Goal: Use online tool/utility: Utilize a website feature to perform a specific function

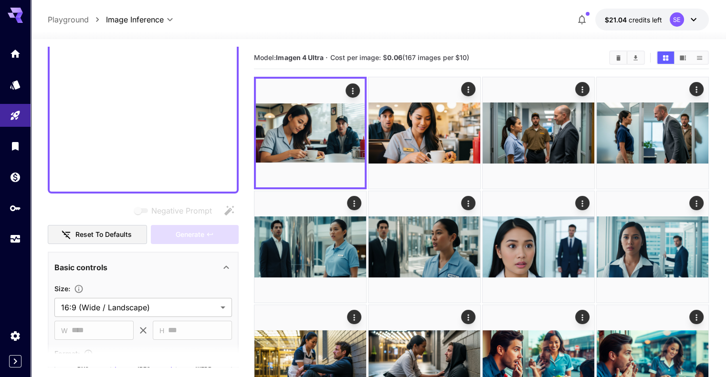
scroll to position [87, 0]
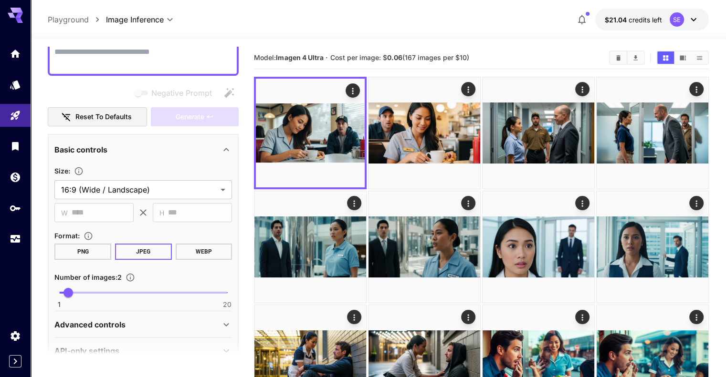
paste textarea "**********"
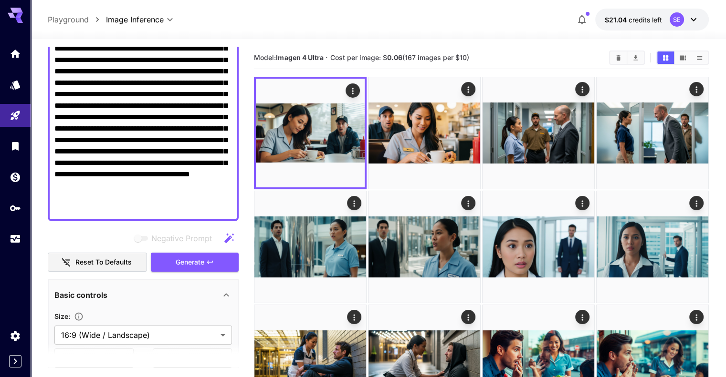
scroll to position [143, 0]
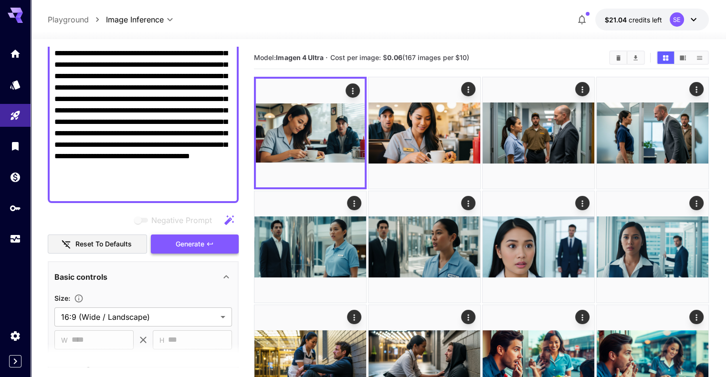
type textarea "**********"
click at [195, 240] on span "Generate" at bounding box center [190, 245] width 29 height 12
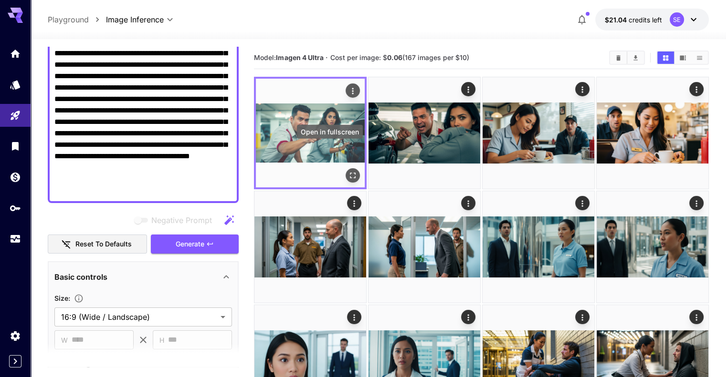
click at [348, 171] on icon "Open in fullscreen" at bounding box center [353, 176] width 10 height 10
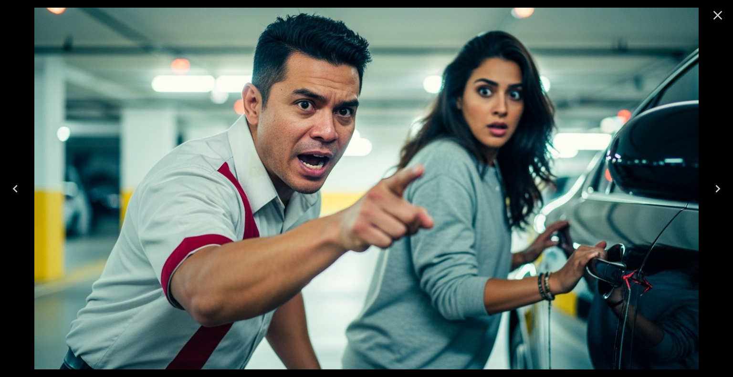
click at [717, 19] on icon "Close" at bounding box center [717, 15] width 15 height 15
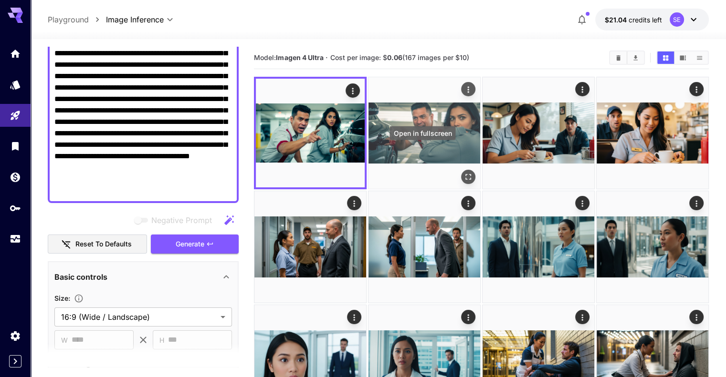
click at [465, 174] on icon "Open in fullscreen" at bounding box center [468, 177] width 6 height 6
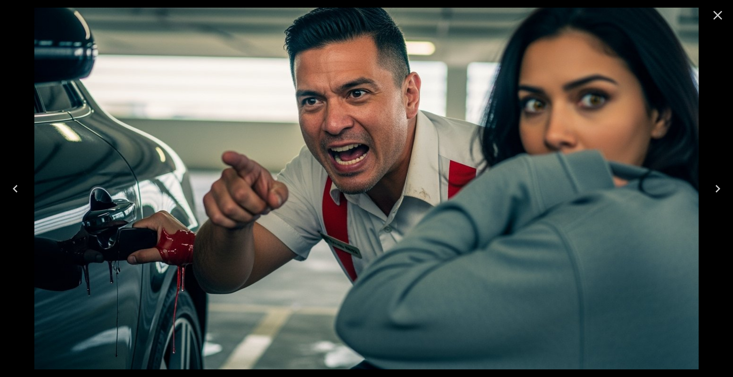
click at [721, 15] on icon "Close" at bounding box center [717, 15] width 15 height 15
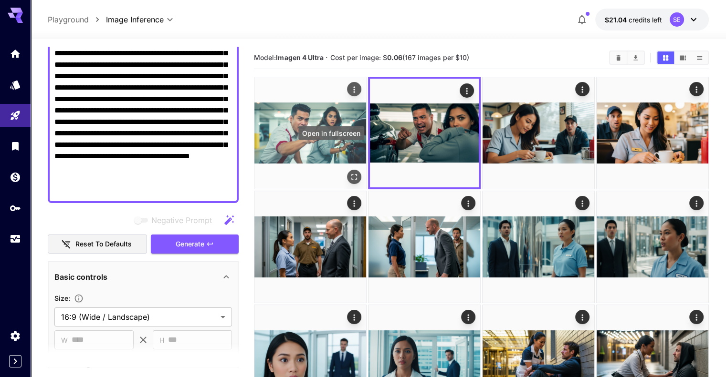
click at [349, 172] on icon "Open in fullscreen" at bounding box center [354, 177] width 10 height 10
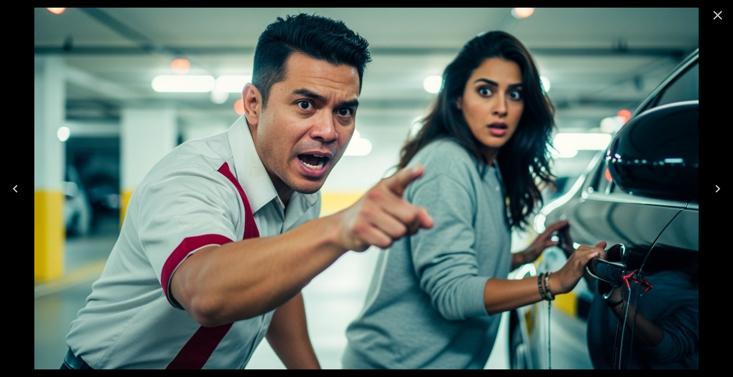
click at [717, 15] on icon "Close" at bounding box center [717, 15] width 9 height 9
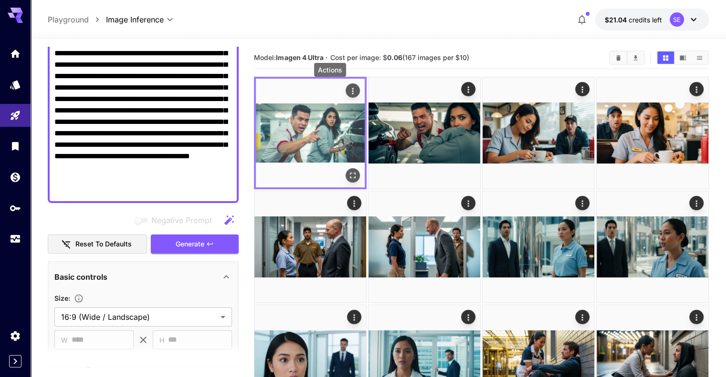
click at [348, 89] on icon "Actions" at bounding box center [353, 91] width 10 height 10
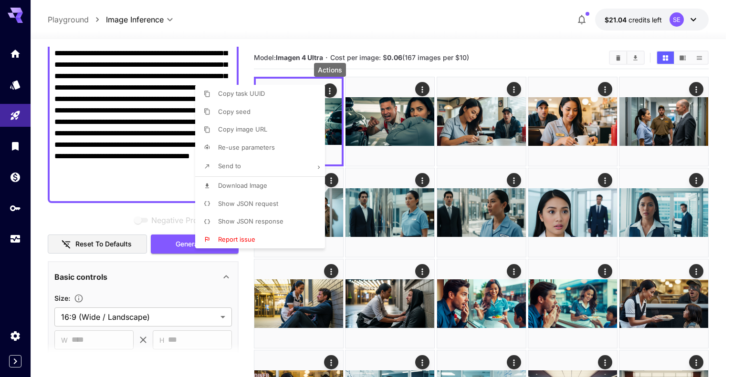
click at [279, 185] on li "Download Image" at bounding box center [262, 186] width 135 height 18
click at [397, 124] on div at bounding box center [366, 188] width 733 height 377
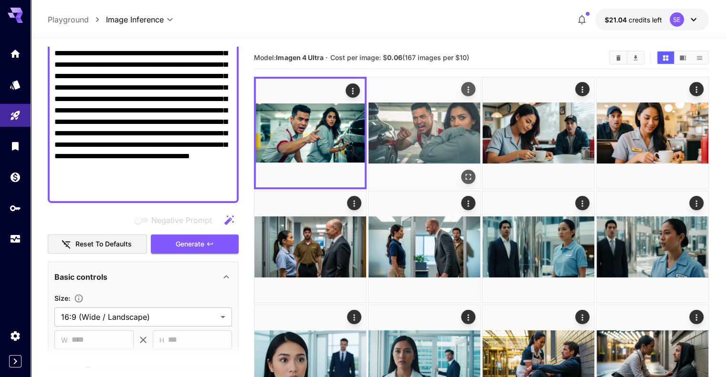
click at [420, 146] on img at bounding box center [424, 133] width 112 height 112
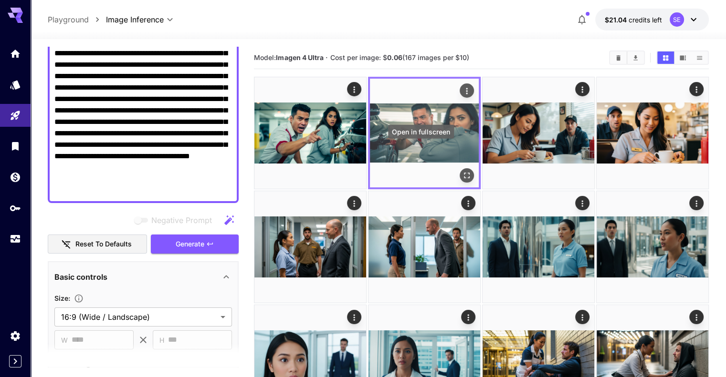
click at [462, 171] on icon "Open in fullscreen" at bounding box center [467, 176] width 10 height 10
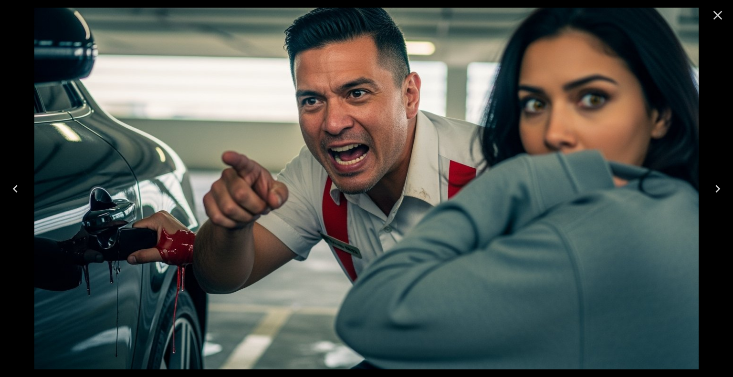
click at [715, 19] on icon "Close" at bounding box center [717, 15] width 15 height 15
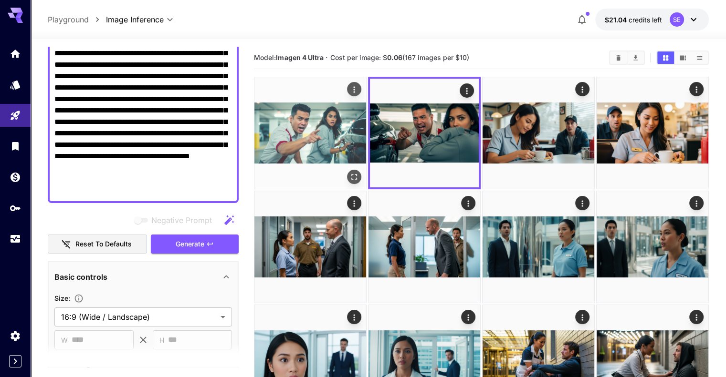
click at [349, 172] on icon "Open in fullscreen" at bounding box center [354, 177] width 10 height 10
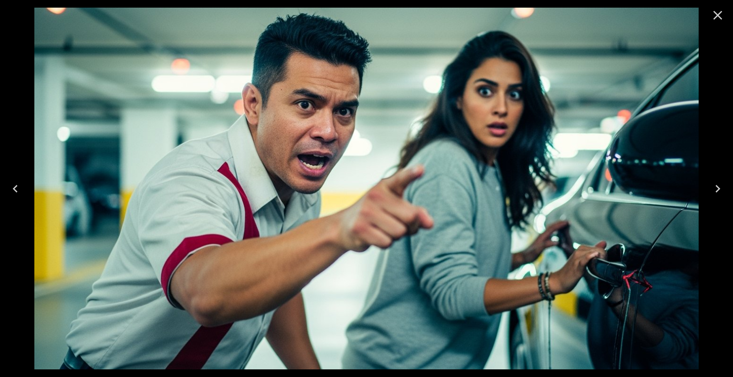
click at [717, 14] on icon "Close" at bounding box center [717, 15] width 9 height 9
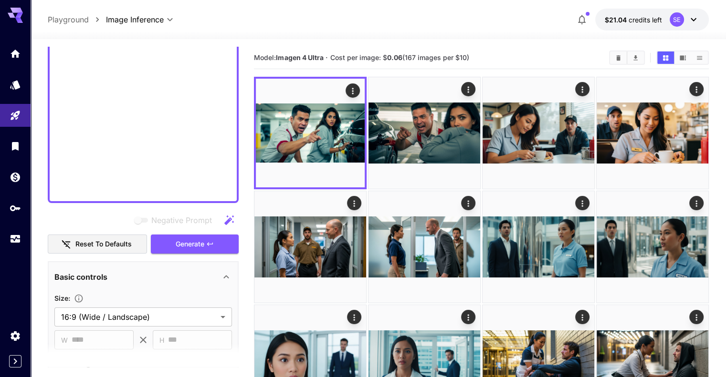
scroll to position [87, 0]
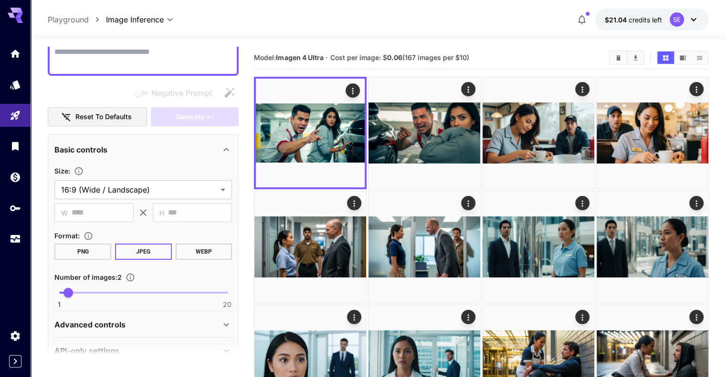
paste textarea "**********"
type textarea "**********"
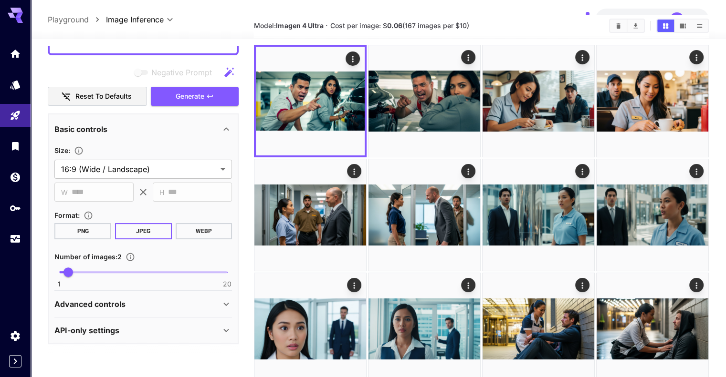
scroll to position [48, 0]
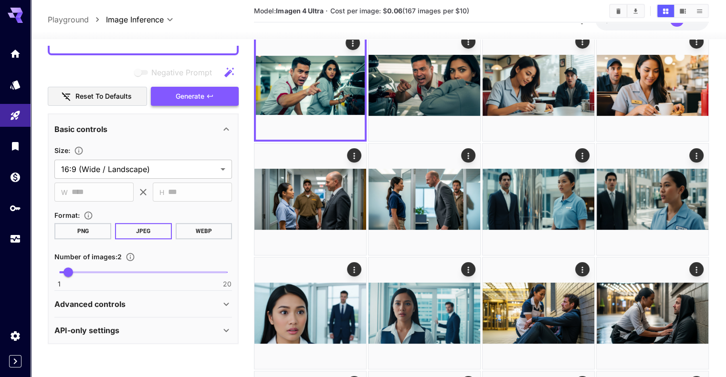
click at [214, 91] on button "Generate" at bounding box center [195, 97] width 88 height 20
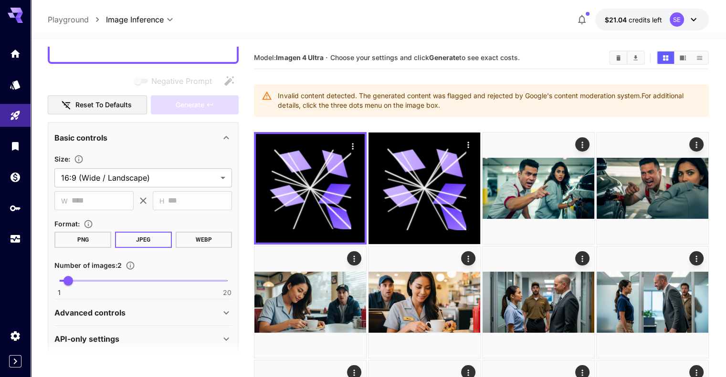
scroll to position [87, 0]
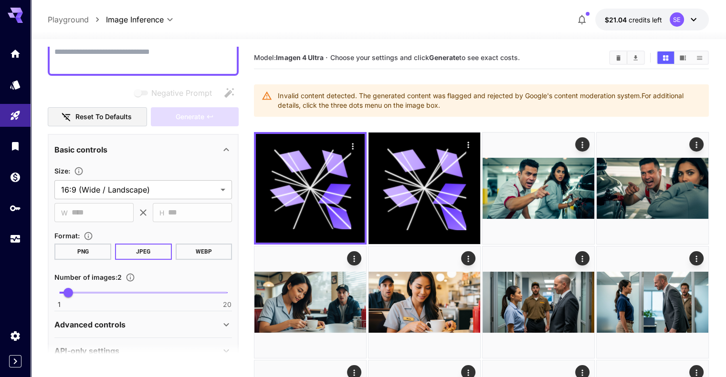
paste textarea "**********"
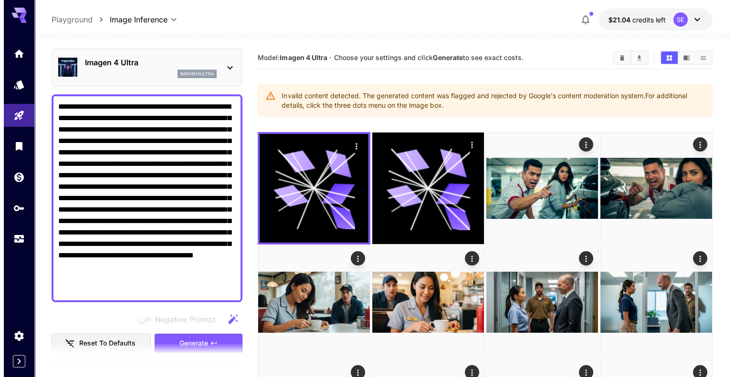
scroll to position [48, 0]
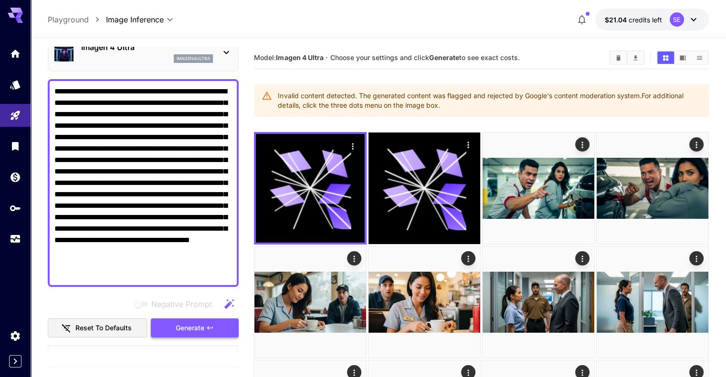
type textarea "**********"
click at [218, 332] on button "Generate" at bounding box center [195, 329] width 88 height 20
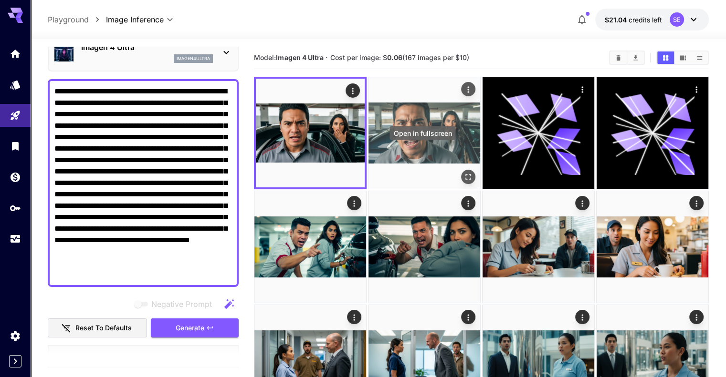
click at [461, 170] on button "Open in fullscreen" at bounding box center [468, 177] width 14 height 14
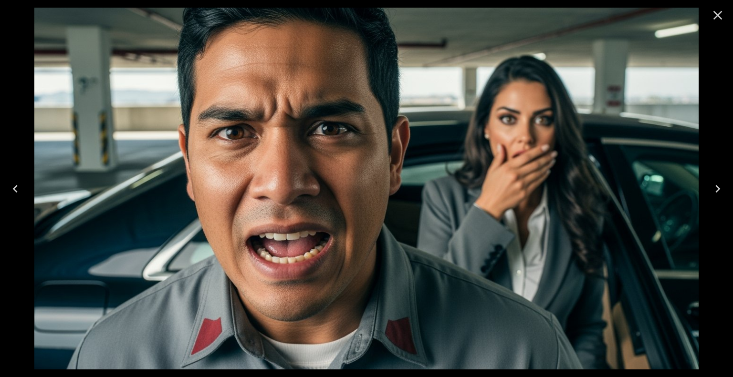
click at [717, 13] on icon "Close" at bounding box center [717, 15] width 15 height 15
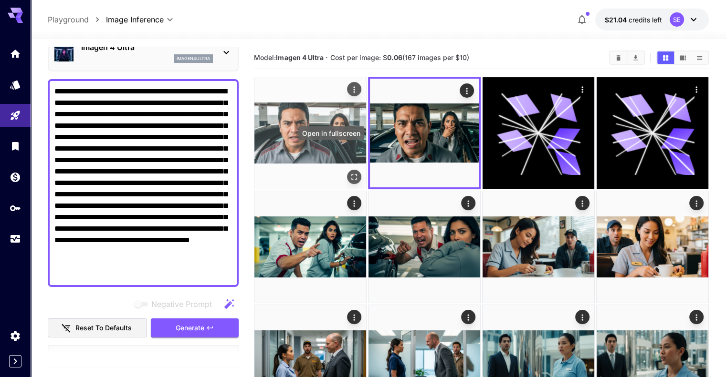
click at [349, 172] on icon "Open in fullscreen" at bounding box center [354, 177] width 10 height 10
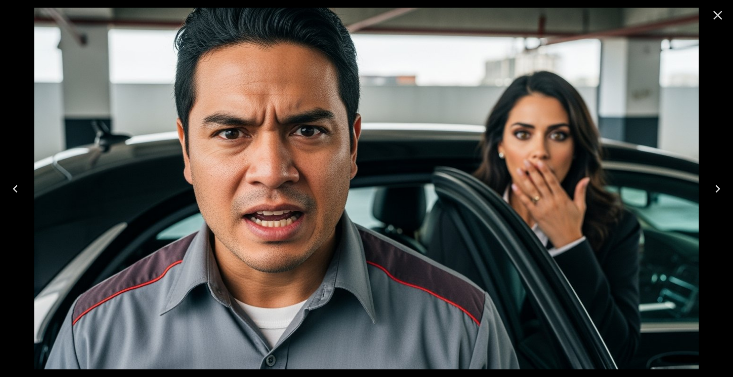
click at [717, 19] on icon "Close" at bounding box center [717, 15] width 15 height 15
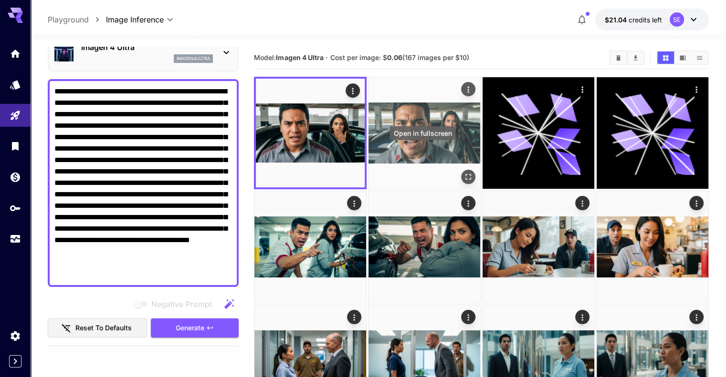
click at [461, 170] on button "Open in fullscreen" at bounding box center [468, 177] width 14 height 14
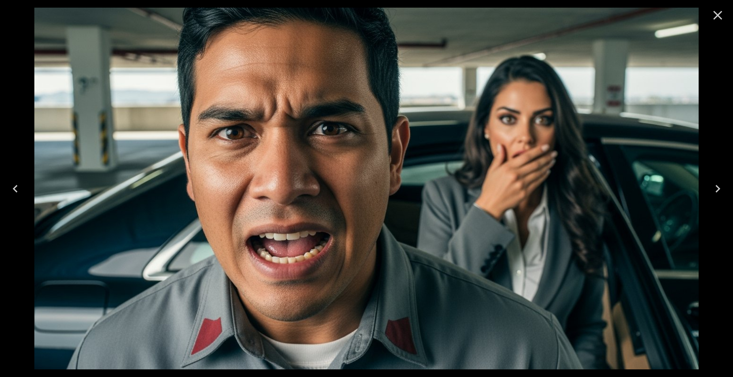
click at [720, 15] on icon "Close" at bounding box center [717, 15] width 15 height 15
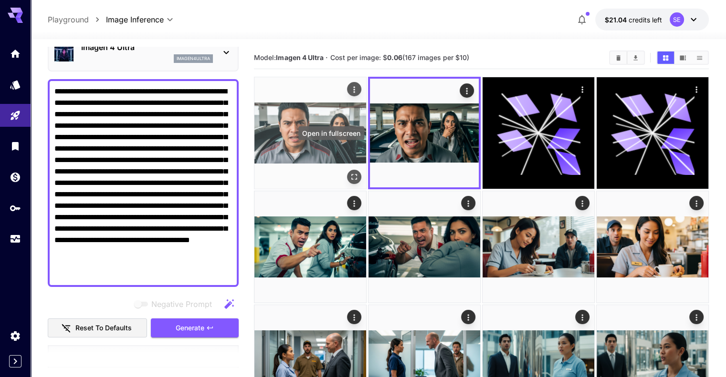
click at [349, 172] on icon "Open in fullscreen" at bounding box center [354, 177] width 10 height 10
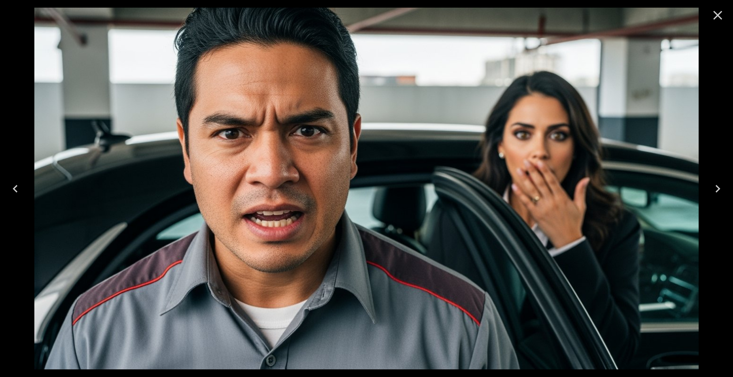
click at [713, 15] on icon "Close" at bounding box center [717, 15] width 15 height 15
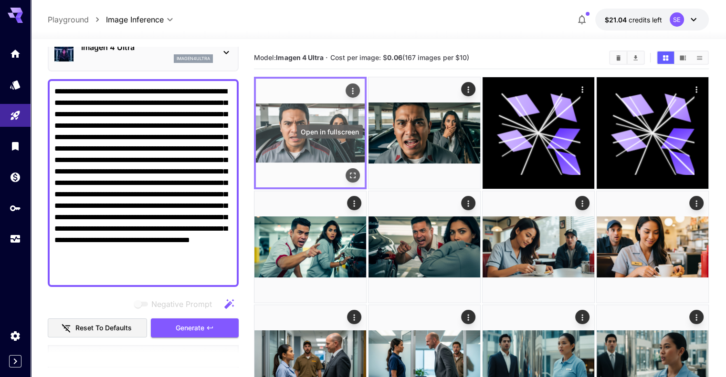
click at [345, 168] on button "Open in fullscreen" at bounding box center [352, 175] width 14 height 14
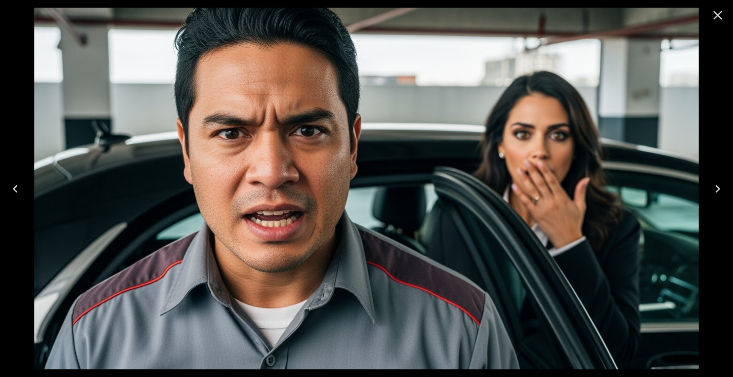
click at [722, 14] on icon "Close" at bounding box center [717, 15] width 15 height 15
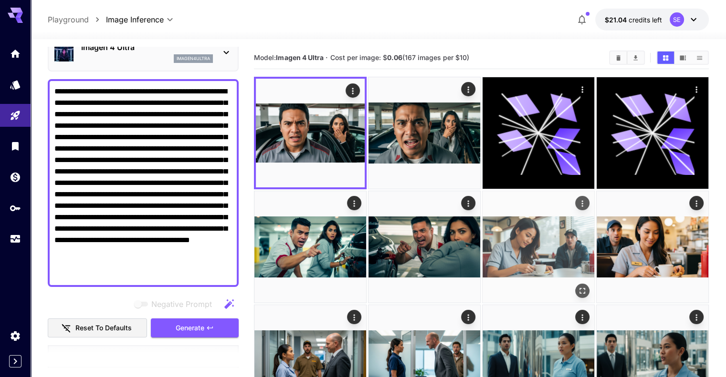
click at [482, 191] on img at bounding box center [538, 247] width 112 height 112
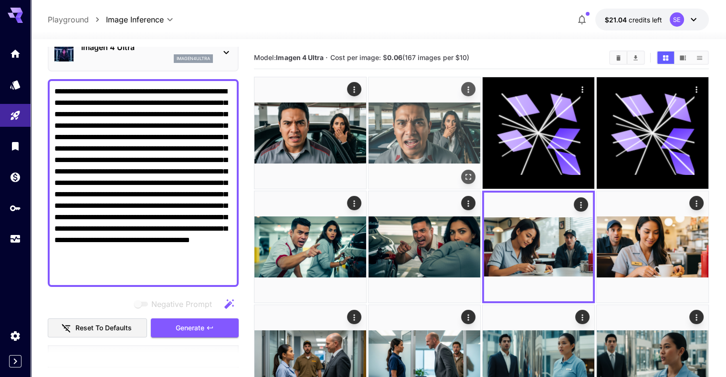
click at [420, 145] on img at bounding box center [424, 133] width 112 height 112
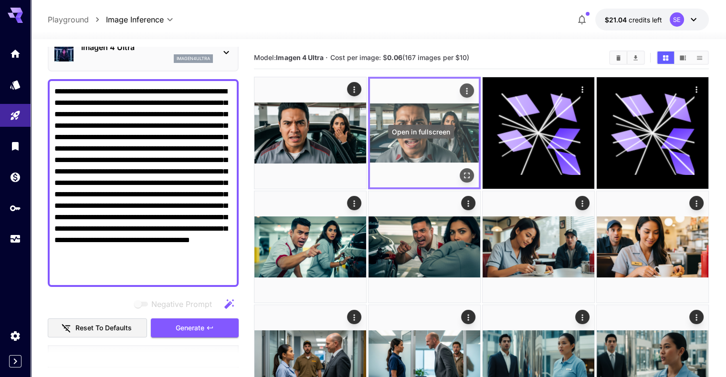
click at [464, 173] on icon "Open in fullscreen" at bounding box center [467, 176] width 6 height 6
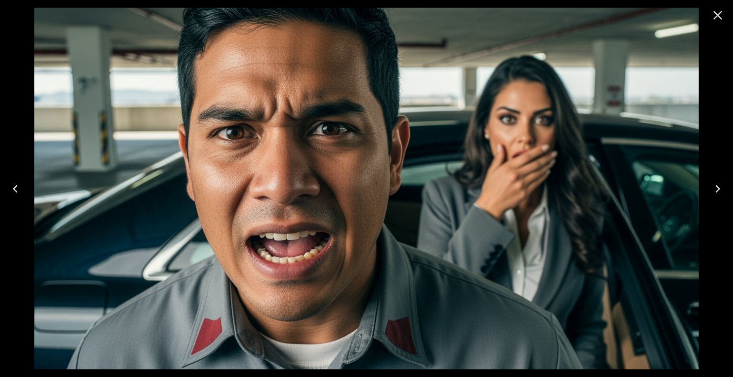
click at [716, 15] on icon "Close" at bounding box center [717, 15] width 15 height 15
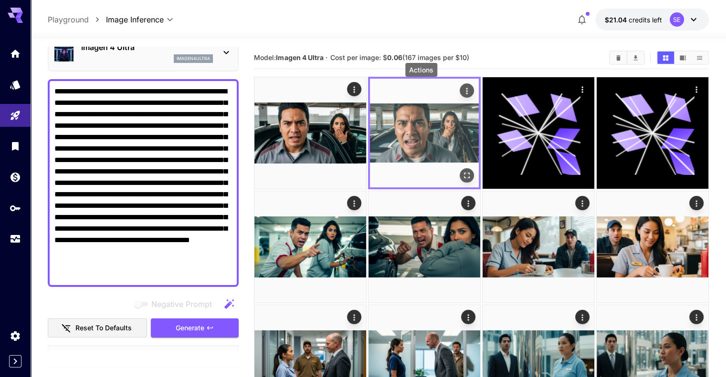
click at [462, 89] on icon "Actions" at bounding box center [467, 91] width 10 height 10
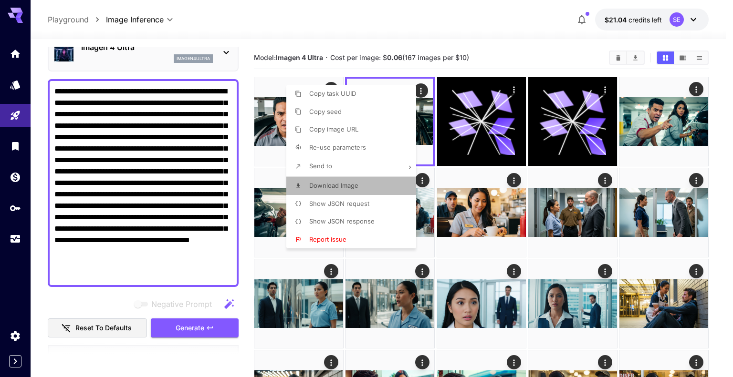
click at [346, 186] on span "Download Image" at bounding box center [333, 186] width 49 height 8
